Goal: Information Seeking & Learning: Learn about a topic

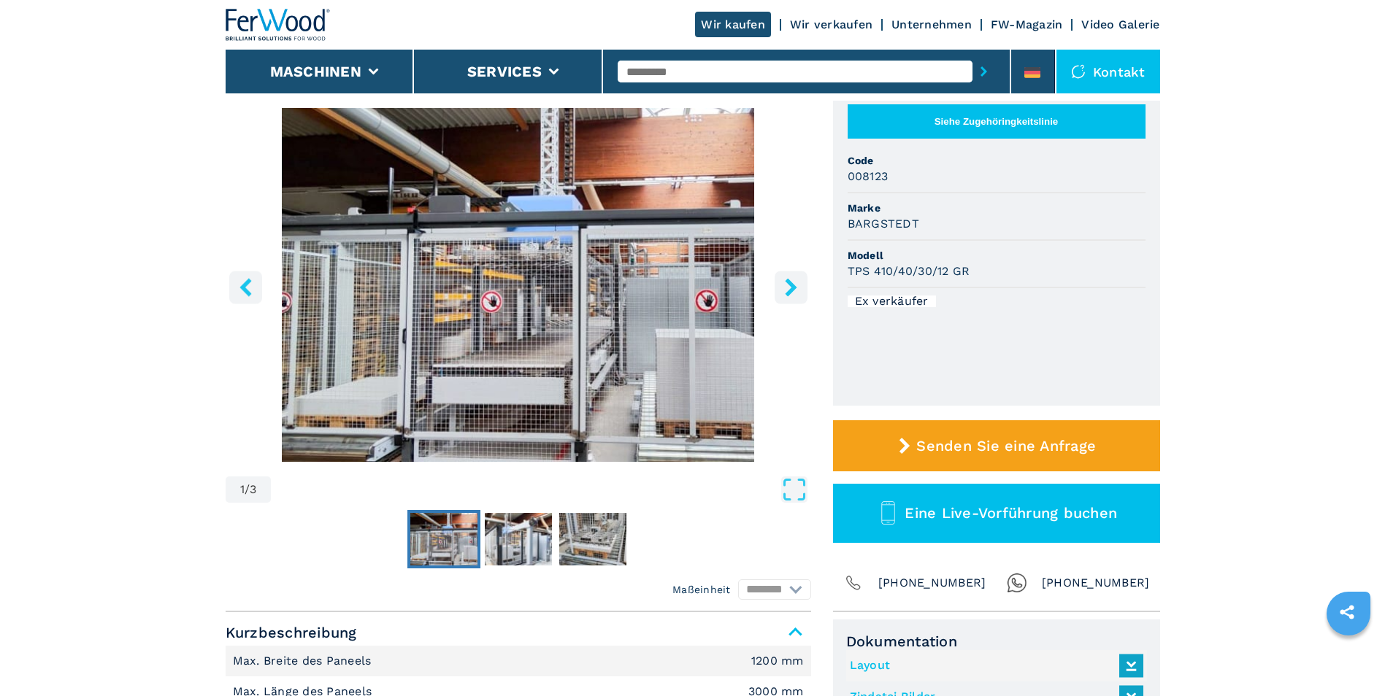
scroll to position [146, 0]
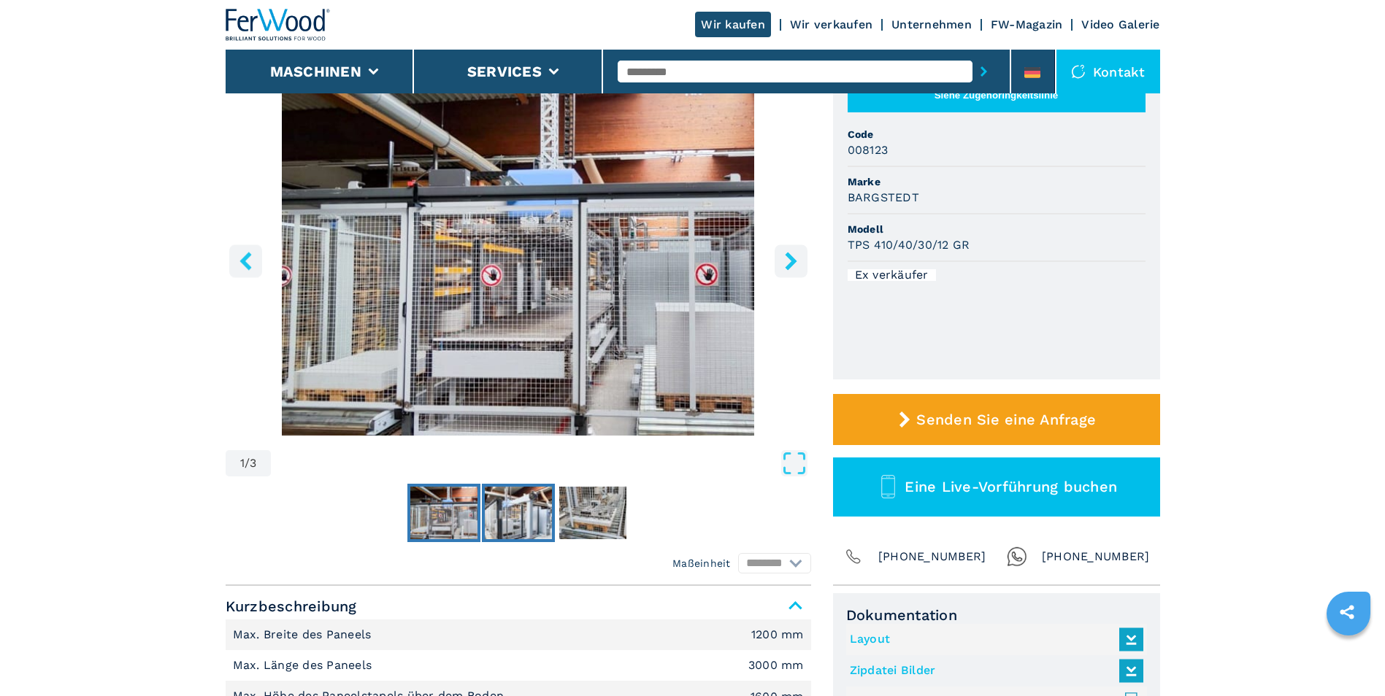
click at [521, 515] on img "Go to Slide 2" at bounding box center [518, 513] width 67 height 53
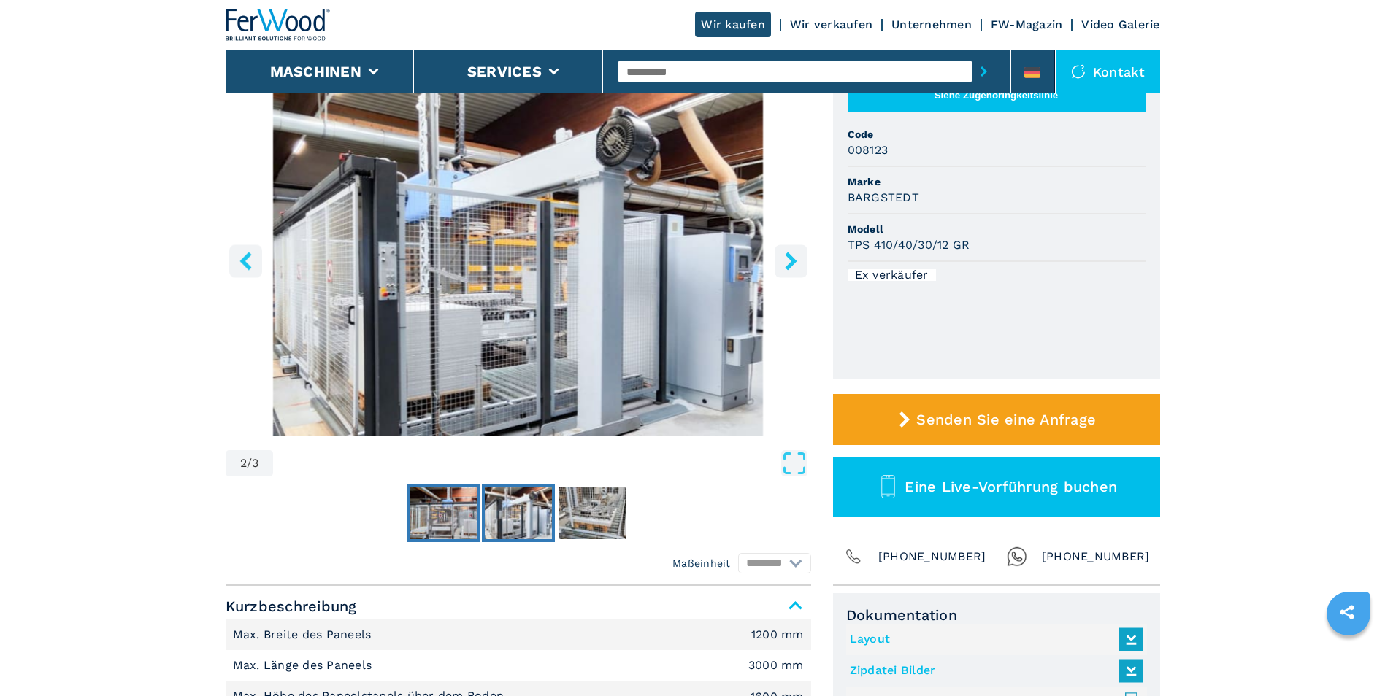
click at [453, 513] on img "Go to Slide 1" at bounding box center [443, 513] width 67 height 53
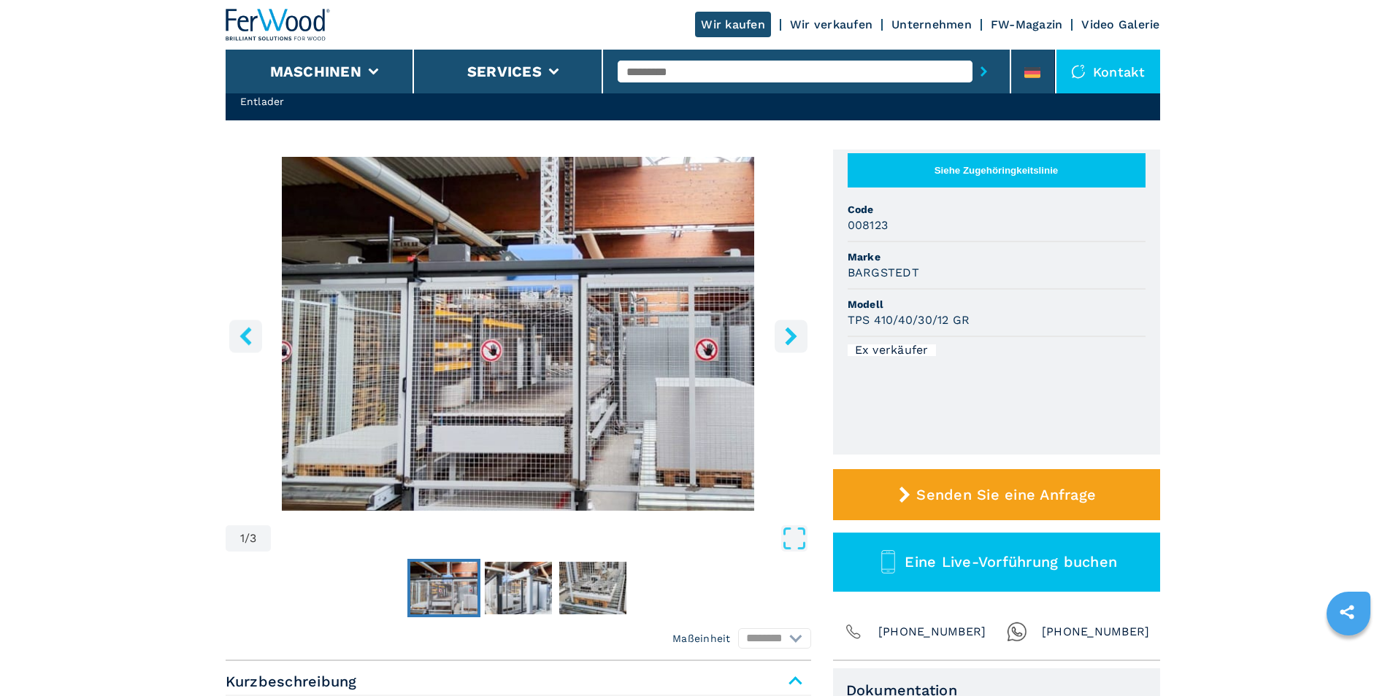
scroll to position [0, 0]
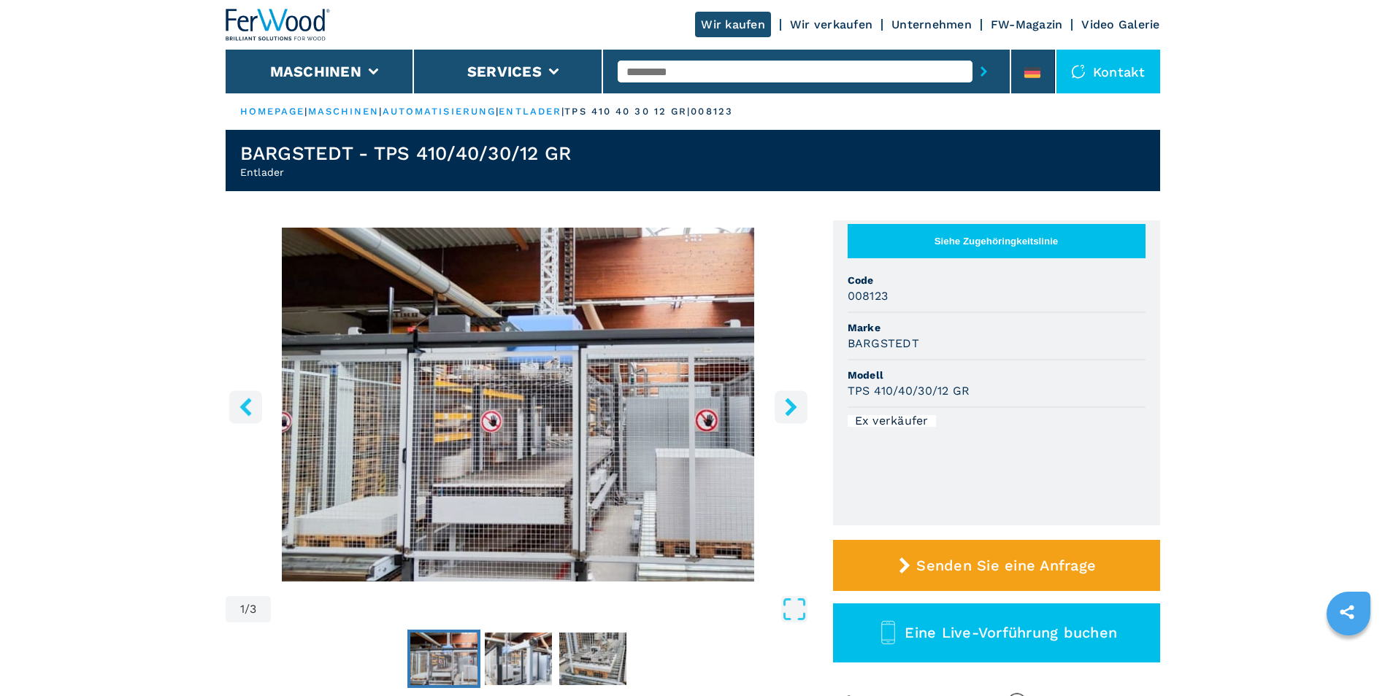
click at [587, 377] on img "Go to Slide 1" at bounding box center [519, 405] width 586 height 354
click at [587, 377] on div "Go to Slide 1" at bounding box center [519, 405] width 586 height 354
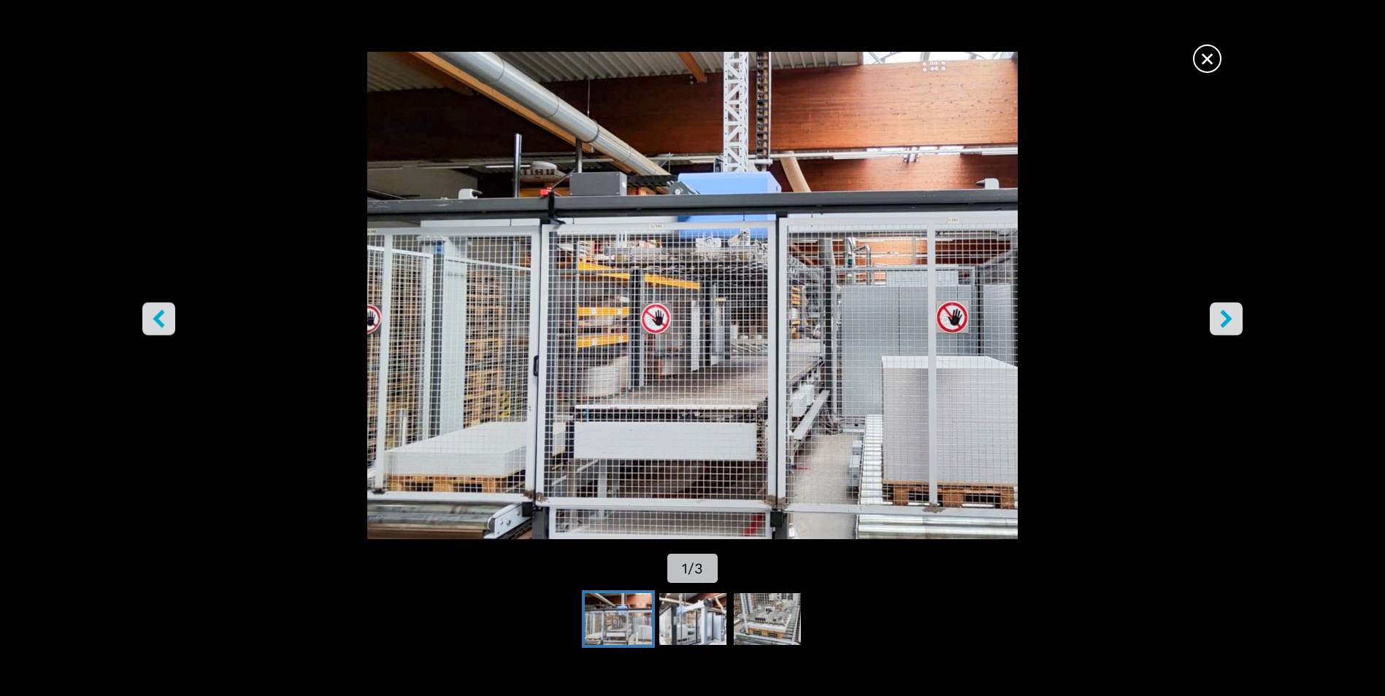
drag, startPoint x: 588, startPoint y: 283, endPoint x: 531, endPoint y: 274, distance: 57.6
click at [531, 274] on img "Go to Slide 1" at bounding box center [692, 296] width 1246 height 488
click at [1220, 318] on icon "right-button" at bounding box center [1226, 319] width 18 height 18
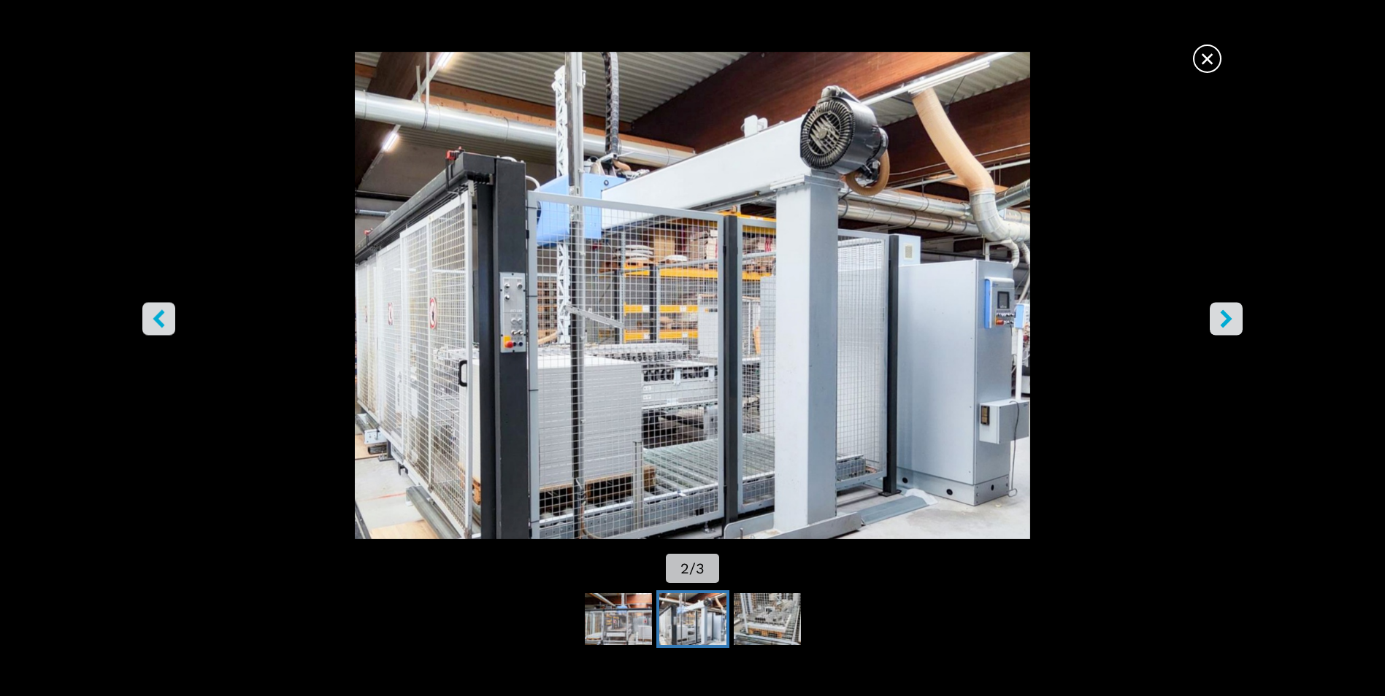
click at [1218, 314] on icon "right-button" at bounding box center [1226, 319] width 18 height 18
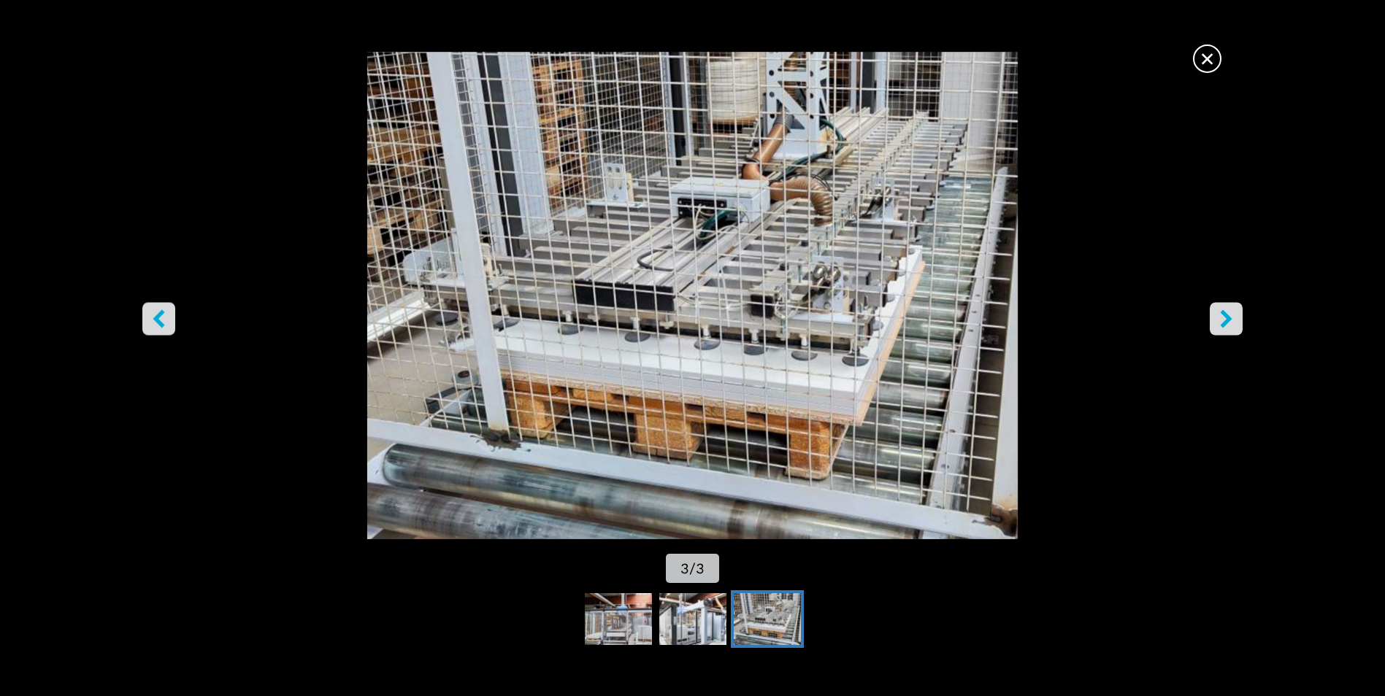
click at [158, 318] on icon "left-button" at bounding box center [159, 319] width 12 height 18
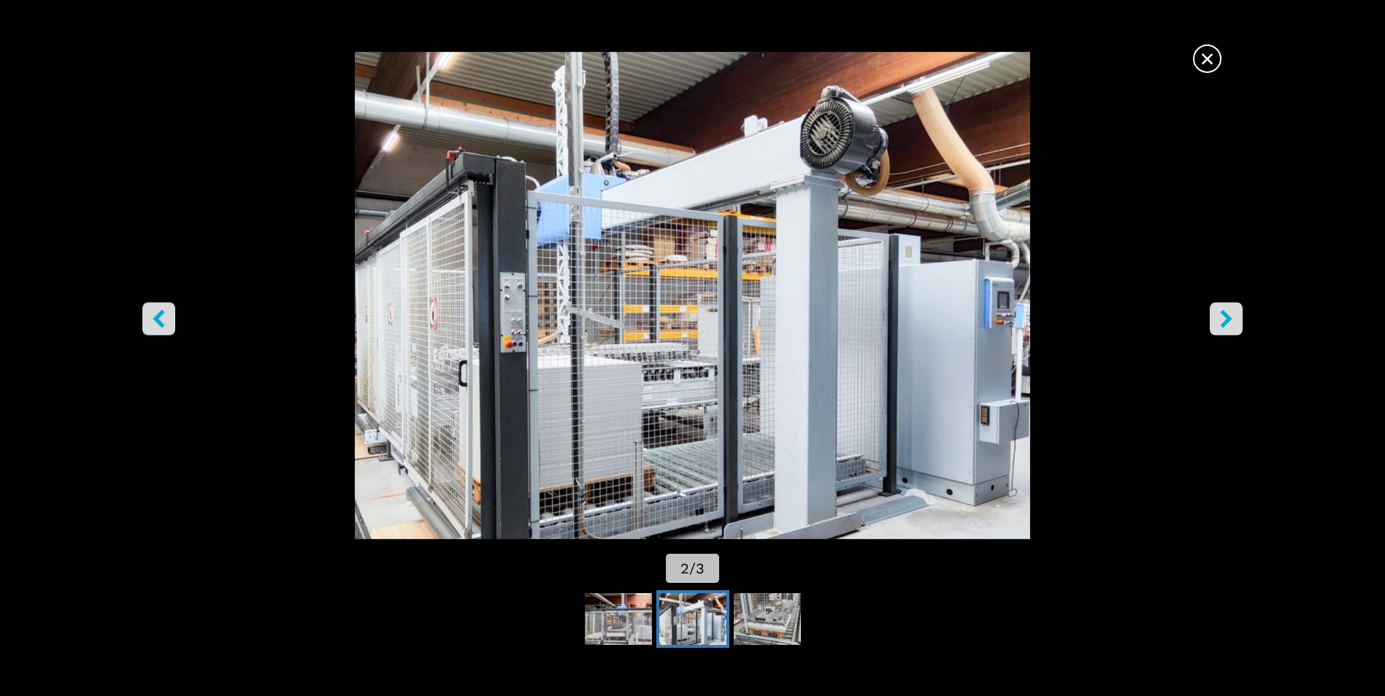
click at [161, 311] on icon "left-button" at bounding box center [159, 319] width 12 height 18
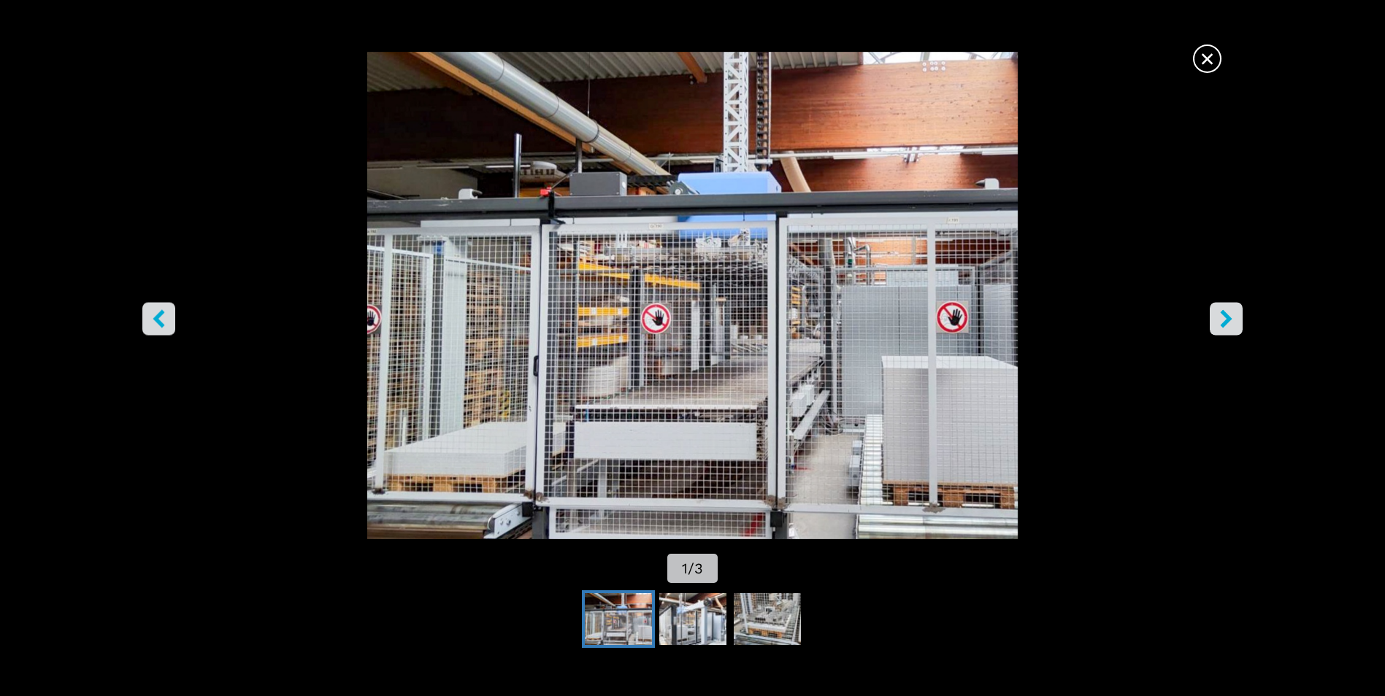
click at [159, 318] on icon "left-button" at bounding box center [159, 319] width 18 height 18
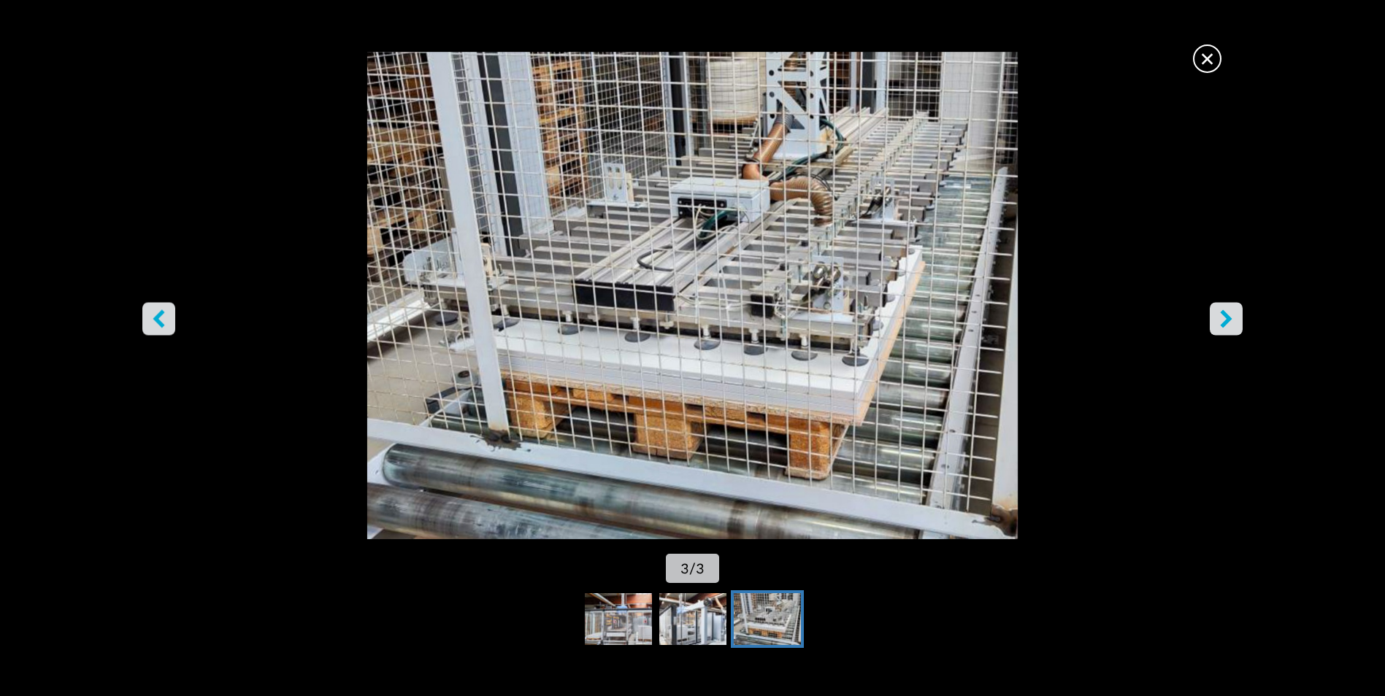
click at [1221, 317] on icon "right-button" at bounding box center [1226, 319] width 18 height 18
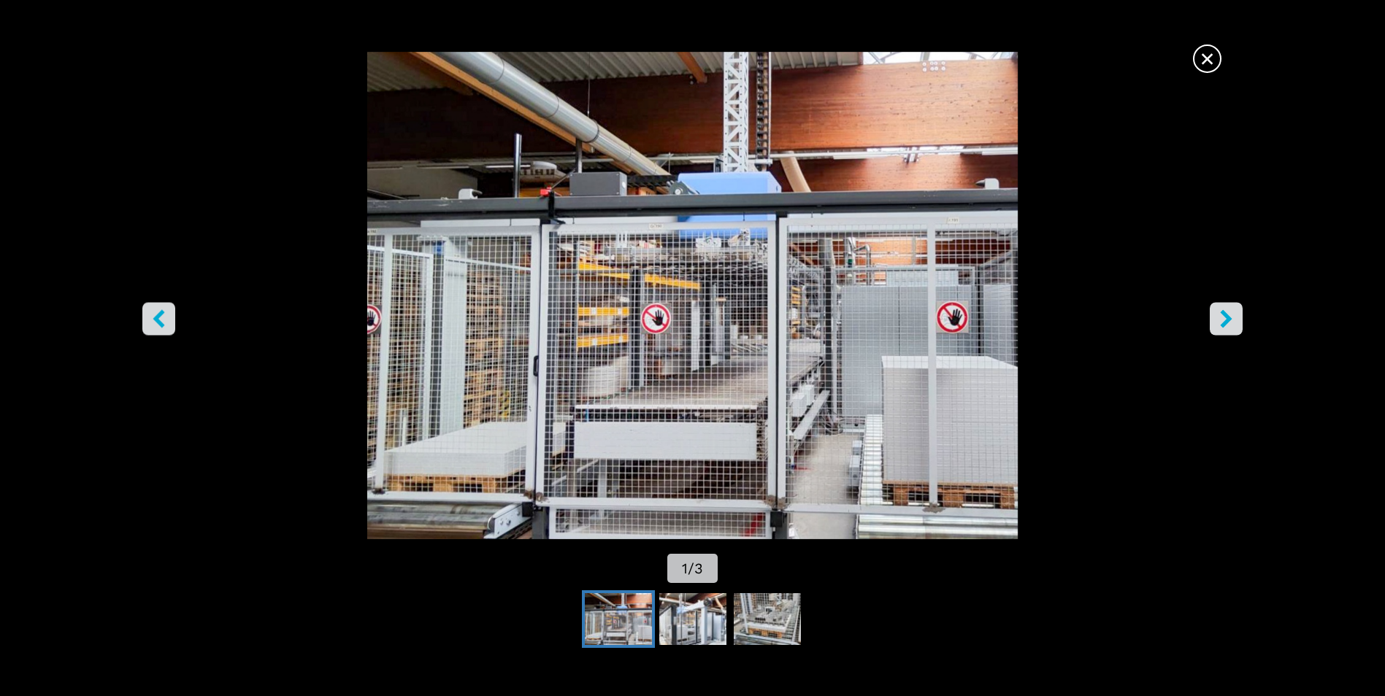
click at [1221, 317] on icon "right-button" at bounding box center [1226, 319] width 18 height 18
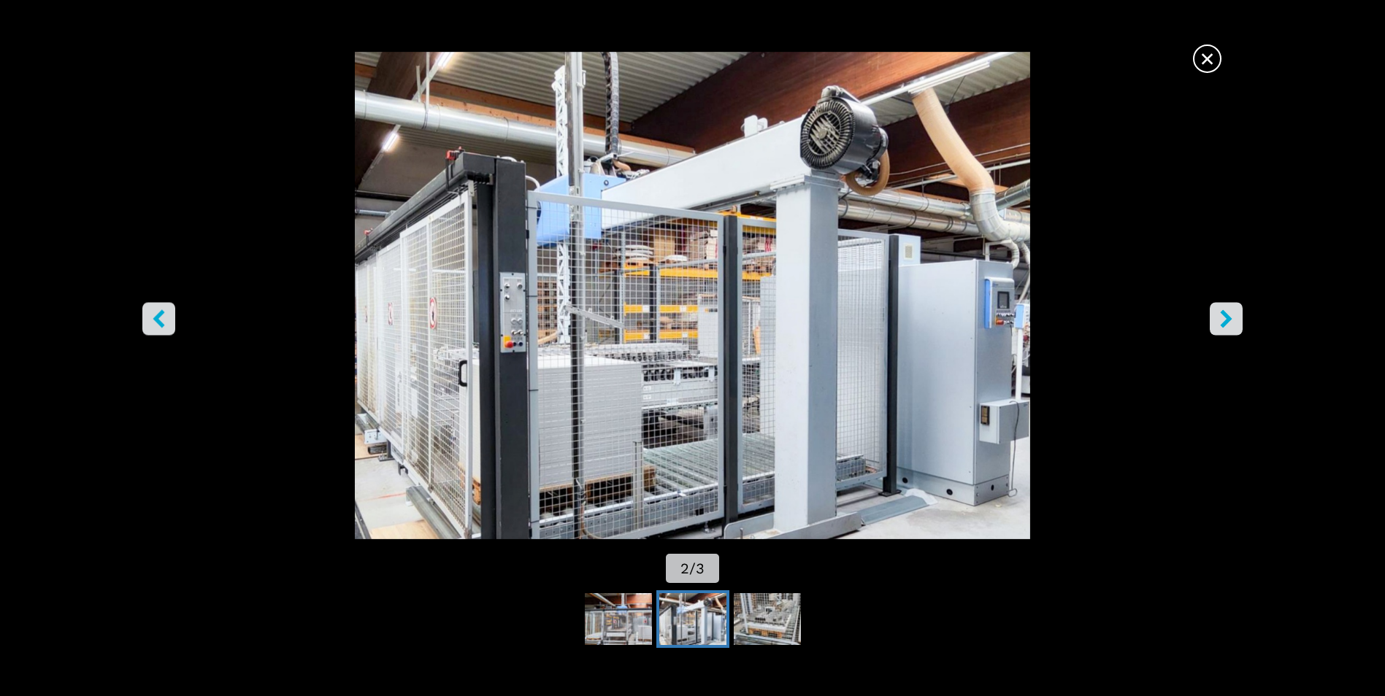
click at [1222, 315] on icon "right-button" at bounding box center [1226, 319] width 18 height 18
